Goal: Task Accomplishment & Management: Complete application form

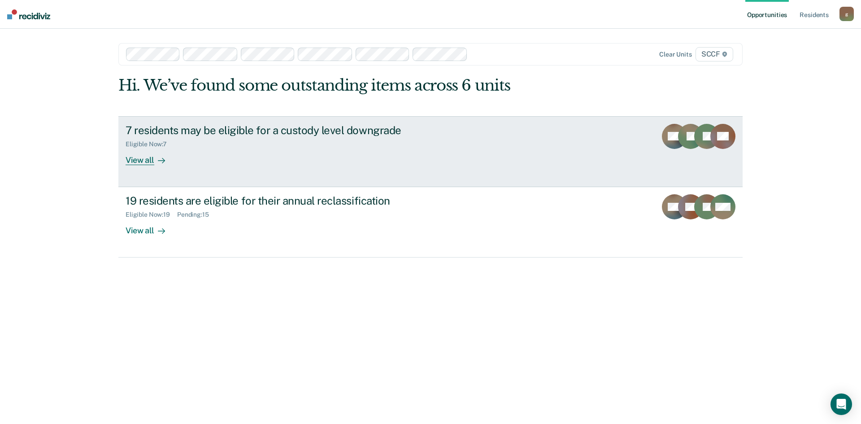
click at [192, 157] on div "7 residents may be eligible for a custody level downgrade Eligible Now : 7 View…" at bounding box center [294, 144] width 336 height 41
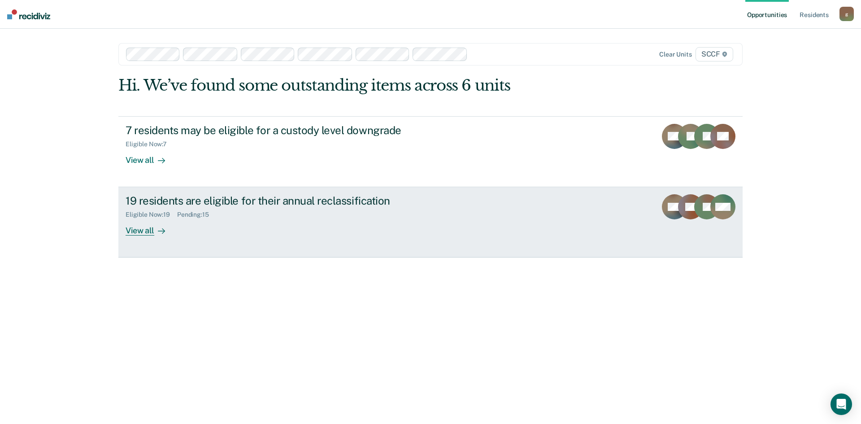
click at [247, 210] on div "Eligible Now : 19 Pending : 15" at bounding box center [283, 212] width 315 height 11
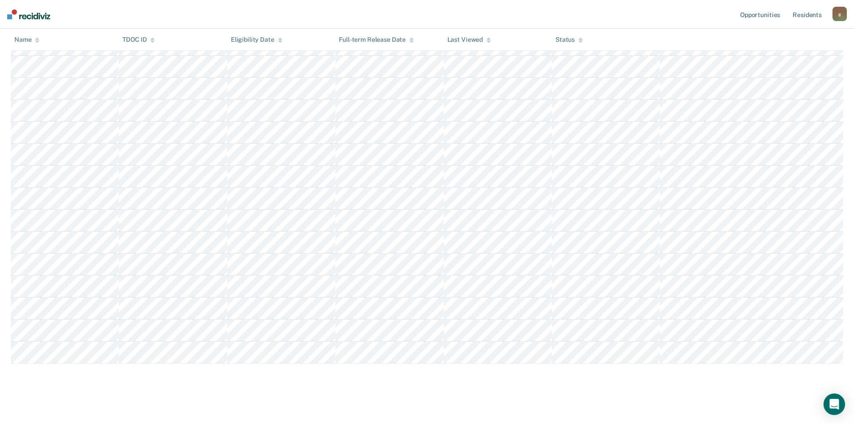
scroll to position [253, 0]
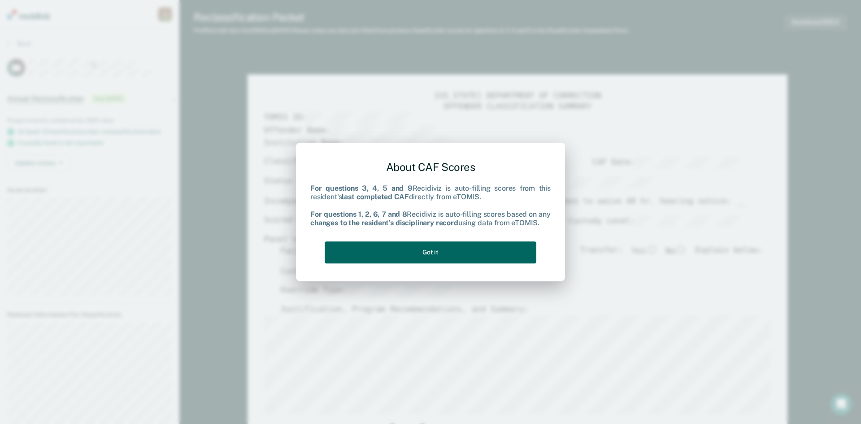
click at [439, 253] on button "Got it" at bounding box center [431, 252] width 212 height 22
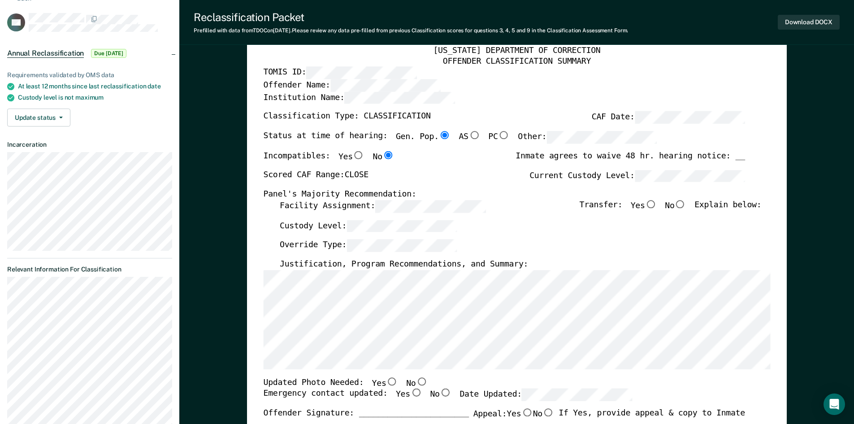
scroll to position [45, 0]
click at [686, 204] on input "No" at bounding box center [681, 204] width 12 height 8
type textarea "x"
radio input "true"
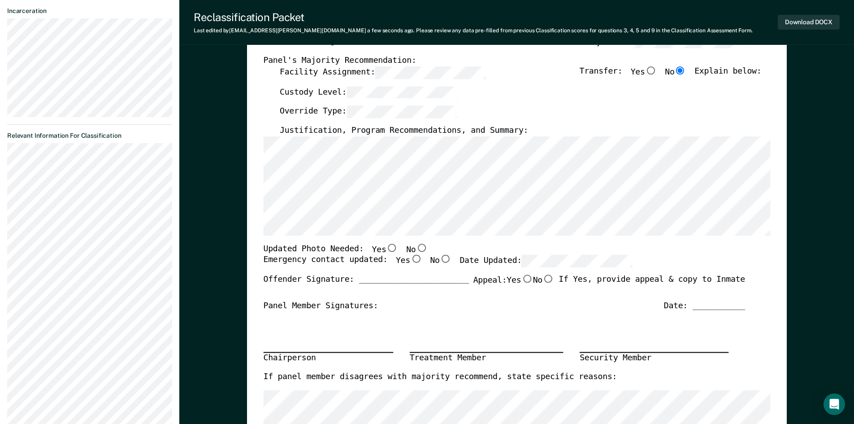
scroll to position [179, 0]
click at [416, 247] on input "No" at bounding box center [422, 247] width 12 height 8
type textarea "x"
radio input "true"
click at [416, 247] on input "No" at bounding box center [422, 247] width 12 height 8
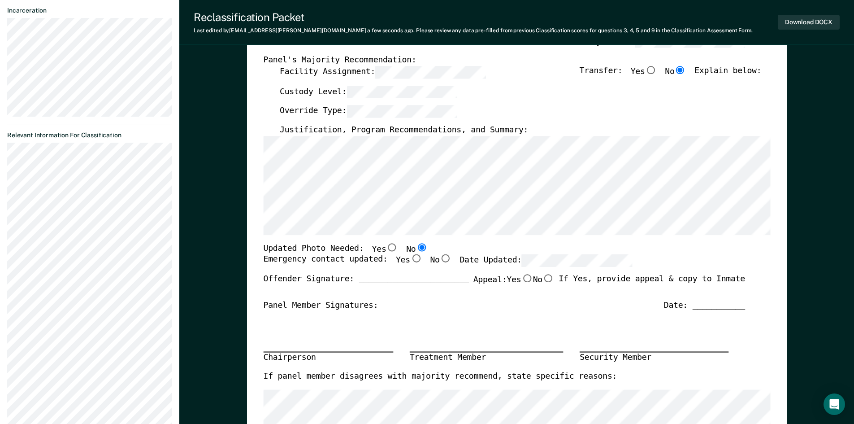
click at [410, 259] on input "Yes" at bounding box center [416, 258] width 12 height 8
type textarea "x"
radio input "true"
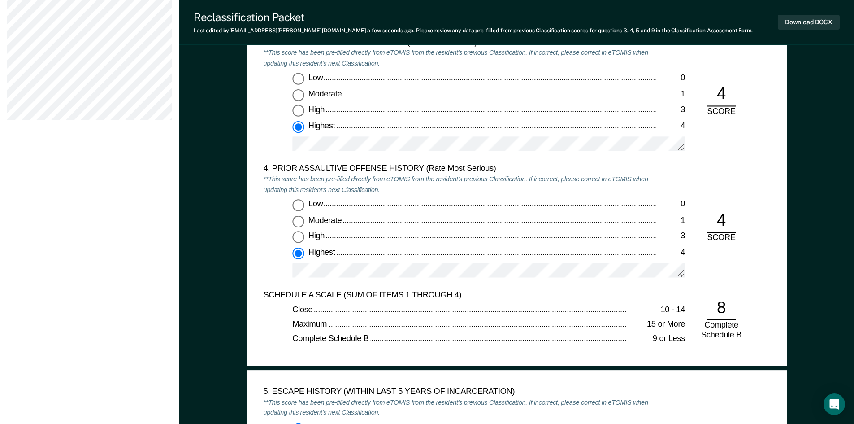
scroll to position [1166, 0]
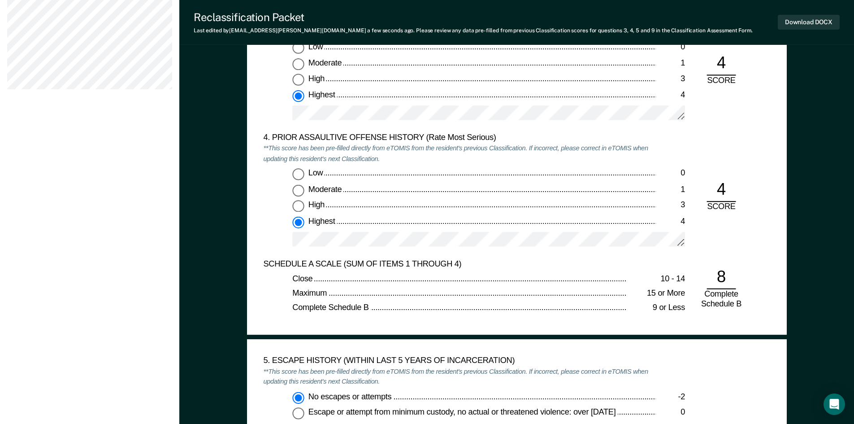
click at [439, 231] on div "Low 0 Moderate 1 High 3 Highest 4" at bounding box center [459, 212] width 393 height 87
click at [435, 231] on div "Low 0 Moderate 1 High 3 Highest 4" at bounding box center [459, 212] width 393 height 87
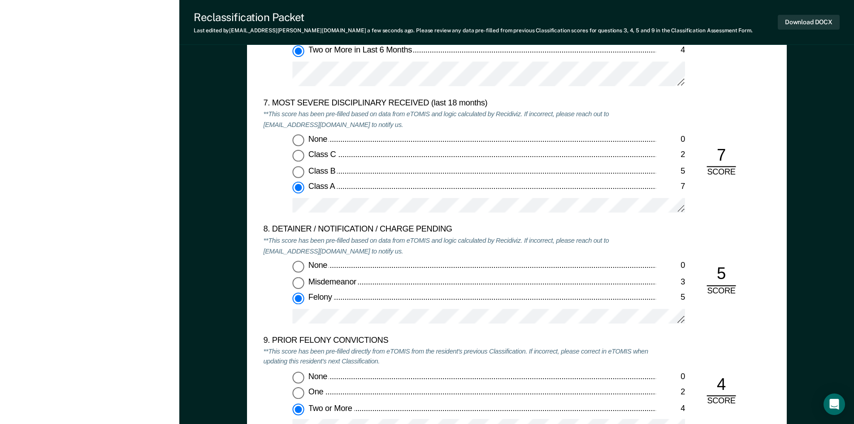
scroll to position [1749, 0]
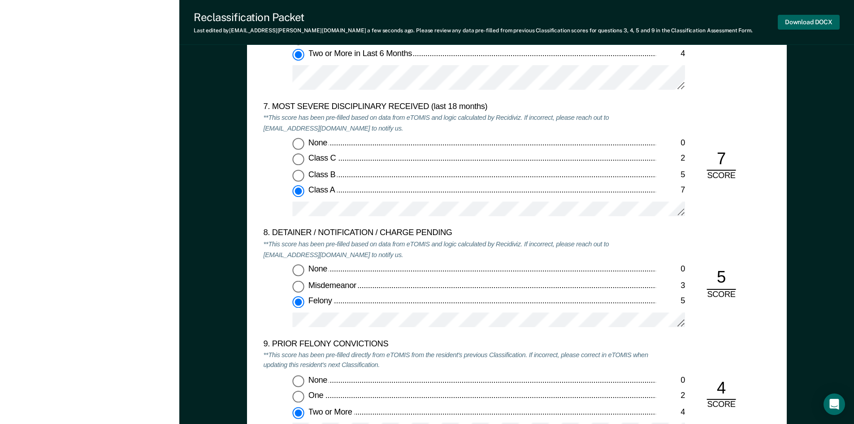
click at [813, 21] on button "Download DOCX" at bounding box center [809, 22] width 62 height 15
type textarea "x"
click at [630, 15] on div "Reclassification Packet" at bounding box center [473, 17] width 559 height 13
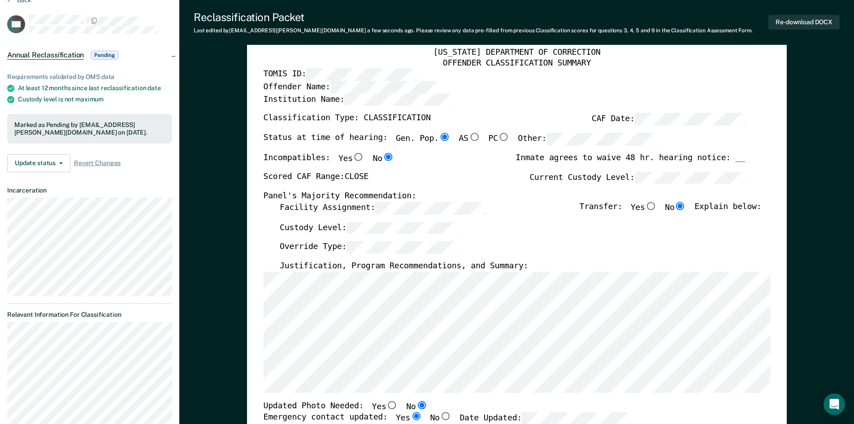
scroll to position [0, 0]
